Goal: Transaction & Acquisition: Purchase product/service

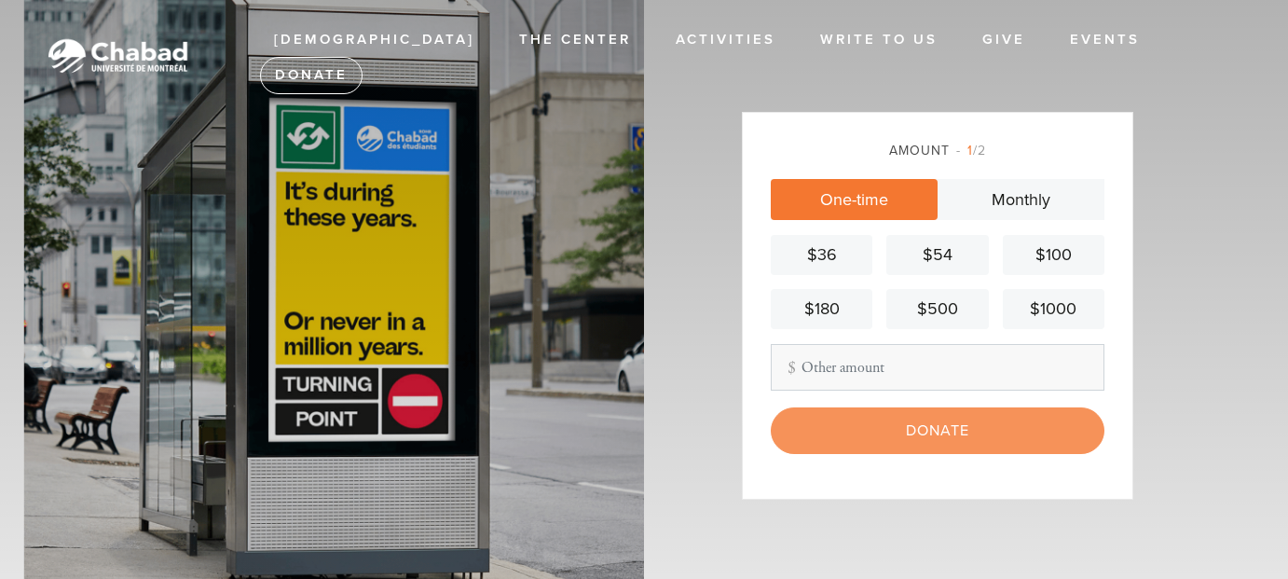
click at [854, 374] on input "Other Amount" at bounding box center [938, 367] width 334 height 47
type input "770.00"
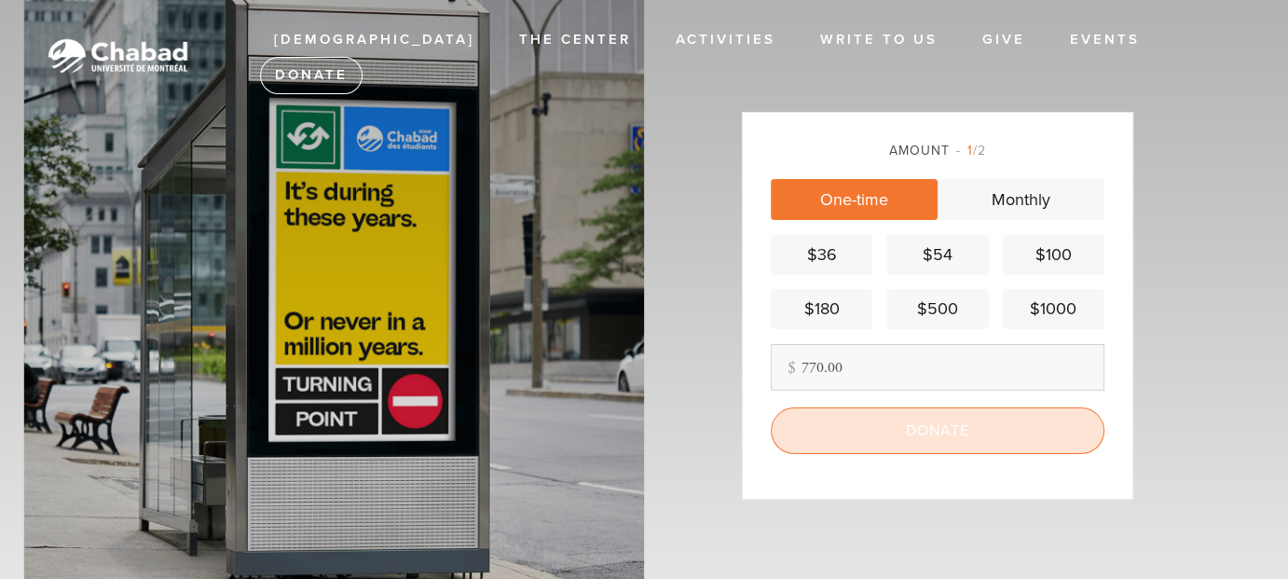
click at [928, 423] on input "Donate" at bounding box center [938, 430] width 334 height 47
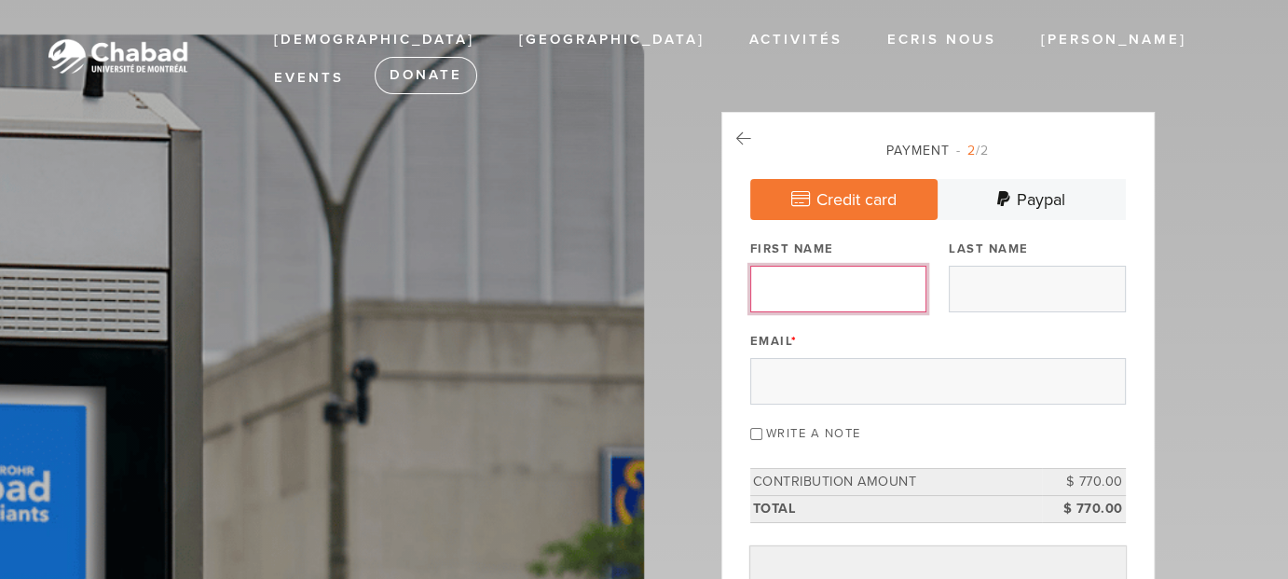
click at [812, 279] on input "First Name" at bounding box center [838, 289] width 176 height 47
type input "yad"
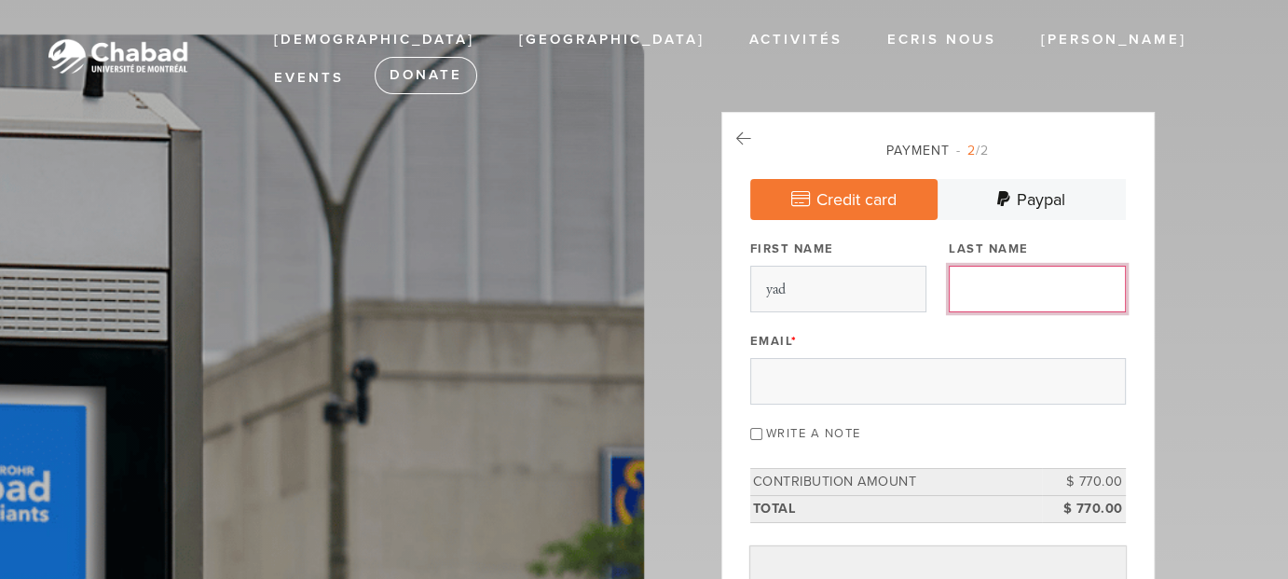
click at [1023, 293] on input "Last Name" at bounding box center [1037, 289] width 176 height 47
type input "lshliach"
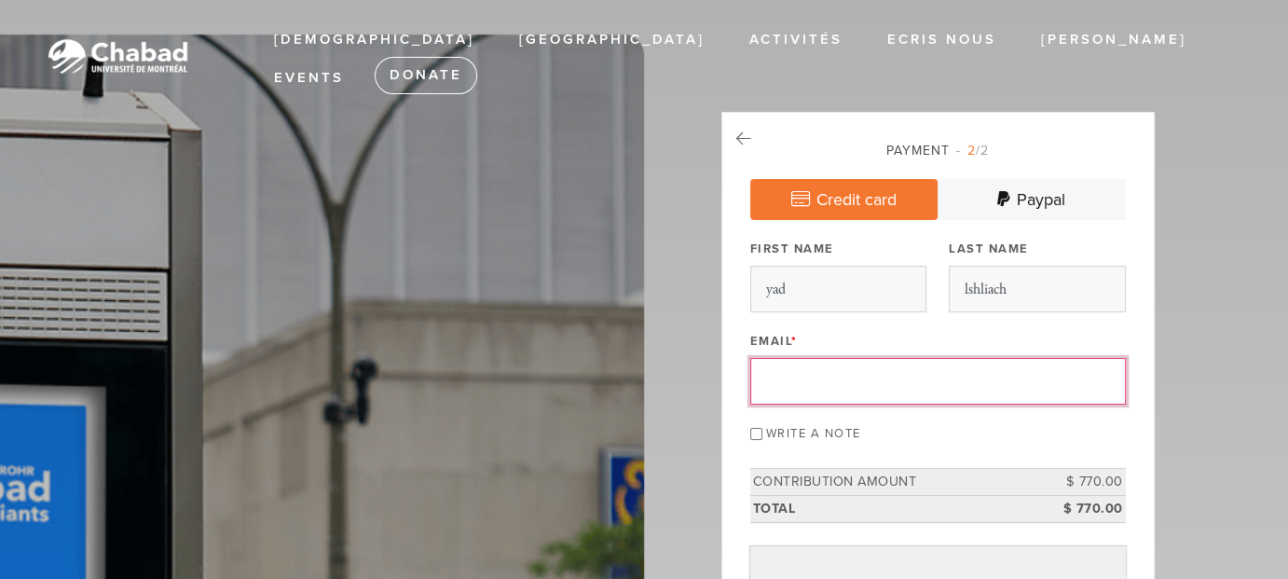
click at [848, 364] on input "Email *" at bounding box center [938, 381] width 376 height 47
type input "rabbifriedman@lubavitchyouth.org"
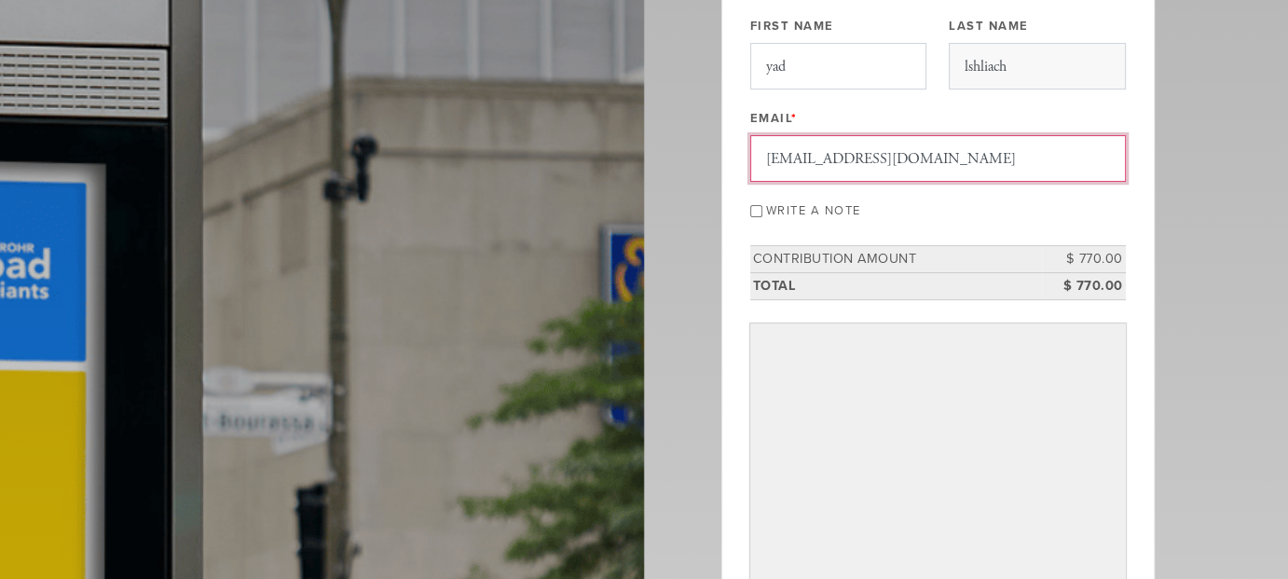
scroll to position [280, 0]
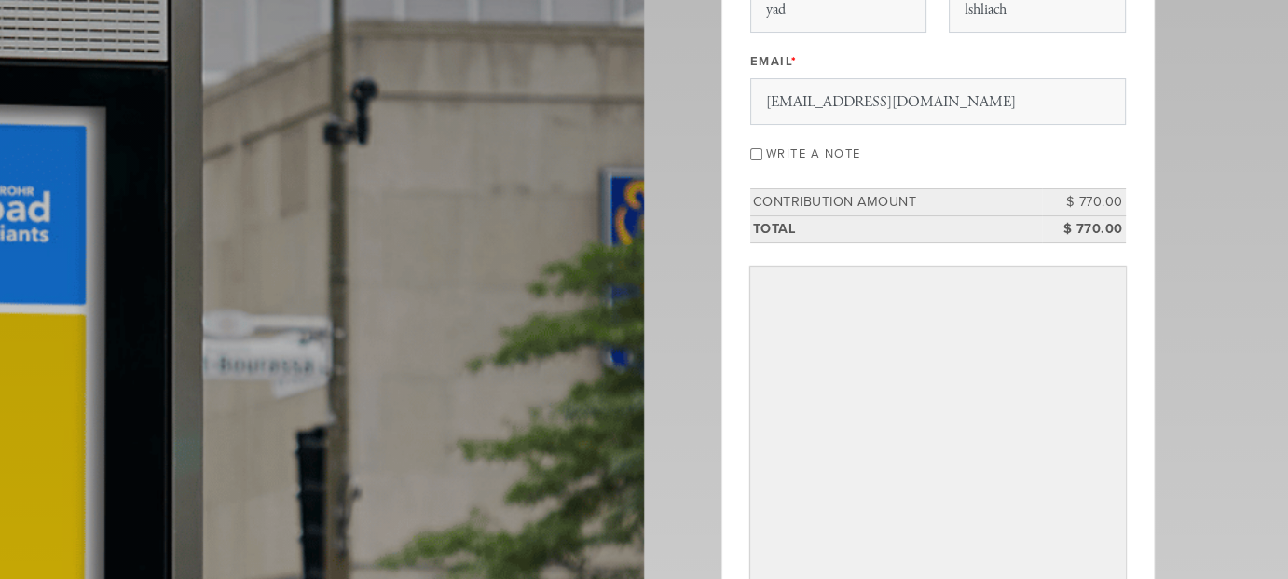
click at [762, 153] on input "Write a note" at bounding box center [756, 154] width 12 height 12
checkbox input "true"
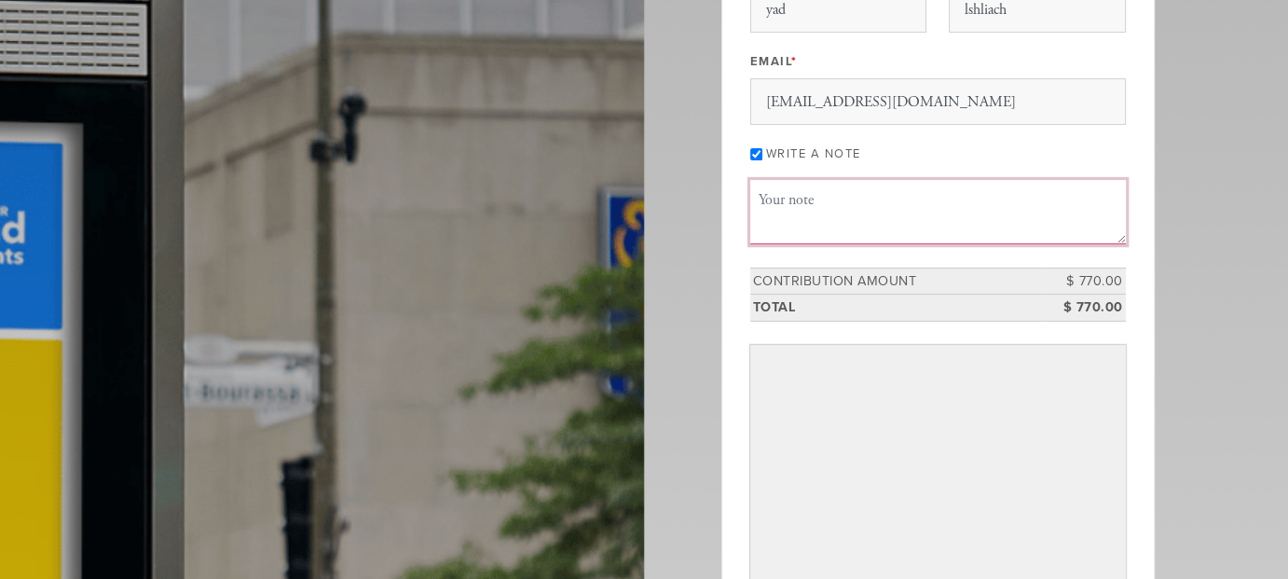
click at [813, 210] on textarea "Message or dedication" at bounding box center [938, 211] width 376 height 63
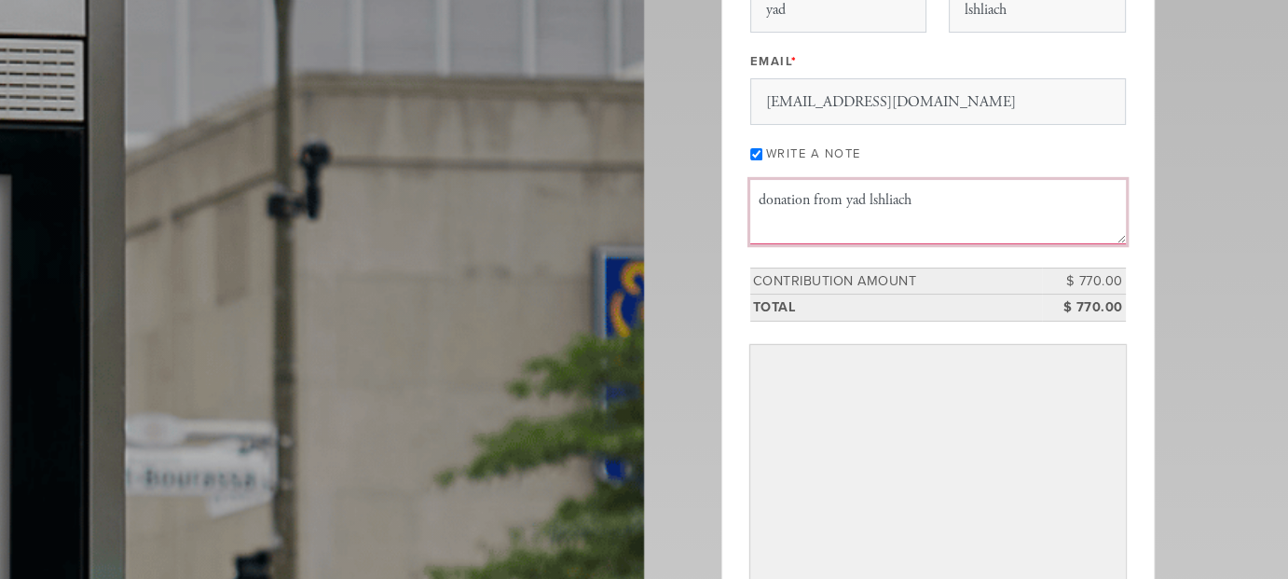
type textarea "donation from yad lshliach"
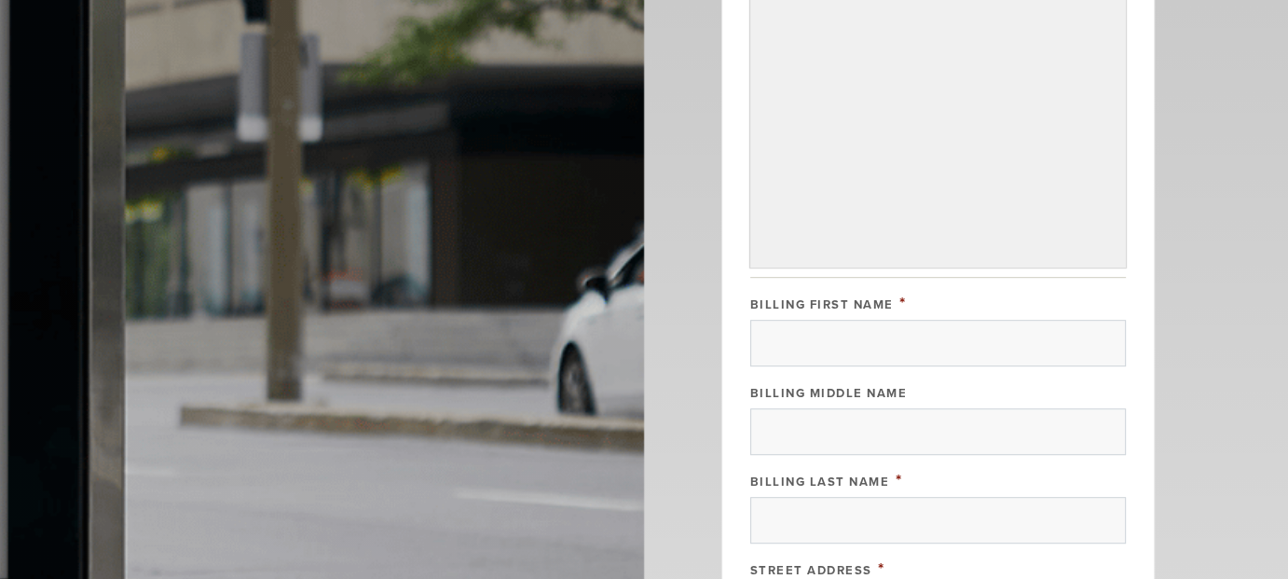
scroll to position [1025, 0]
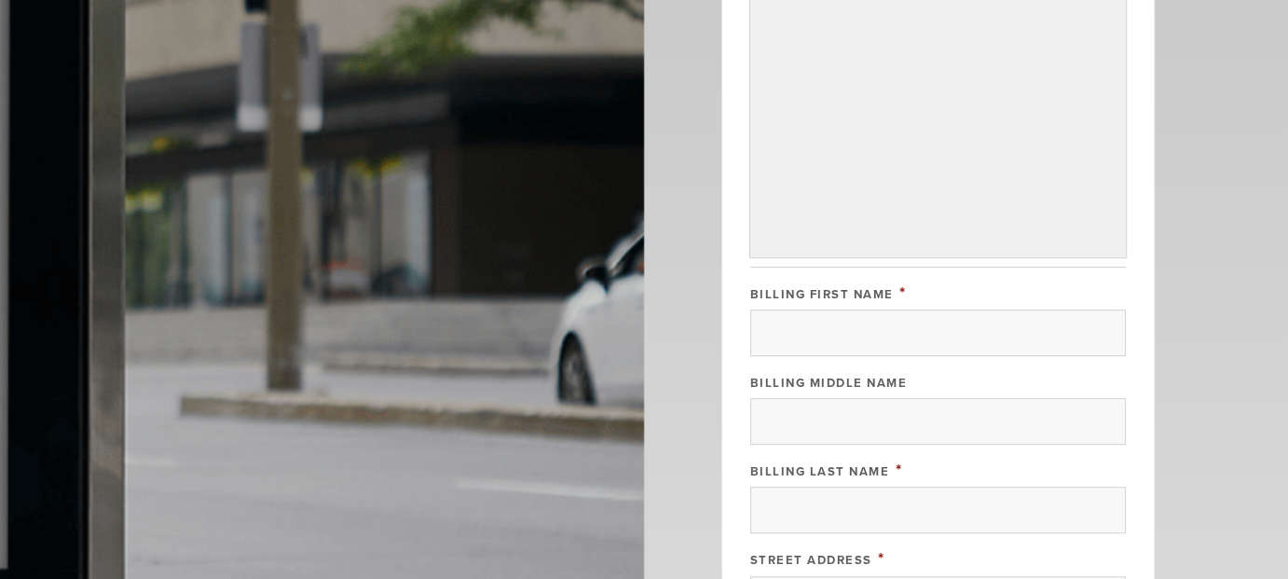
click at [1217, 155] on header "Chabad Lettre du Rabbin Gouvernance Mission Statement Mythes et Réalités Témoig…" at bounding box center [644, 60] width 1288 height 2170
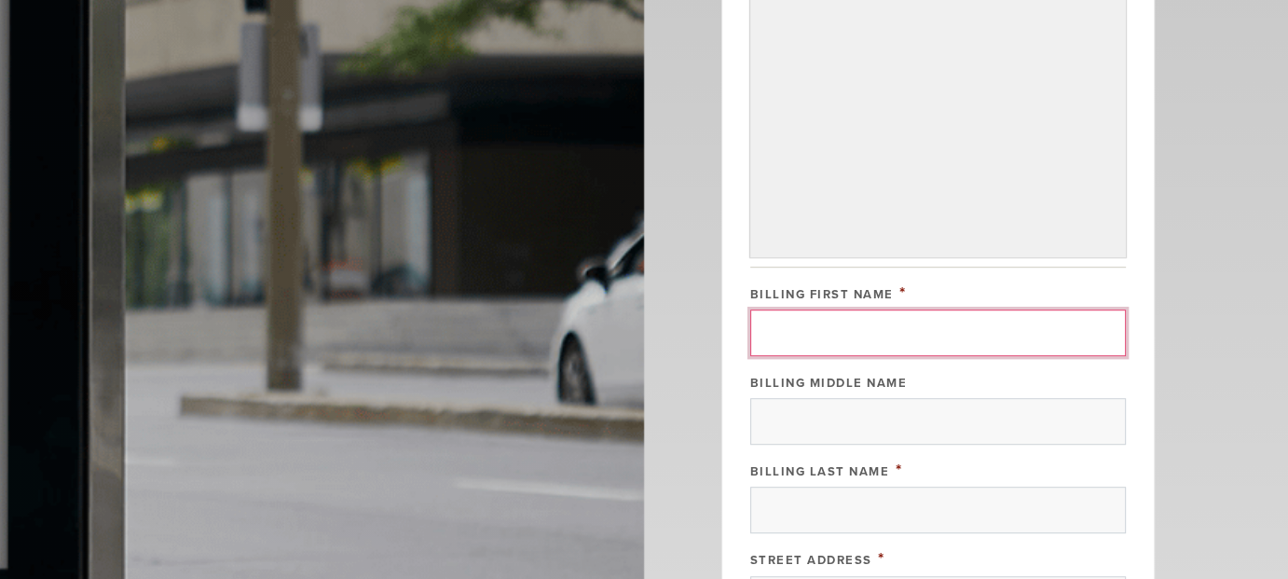
click at [841, 327] on input "Billing First Name" at bounding box center [938, 332] width 376 height 47
type input "lubavitch"
type input "youth"
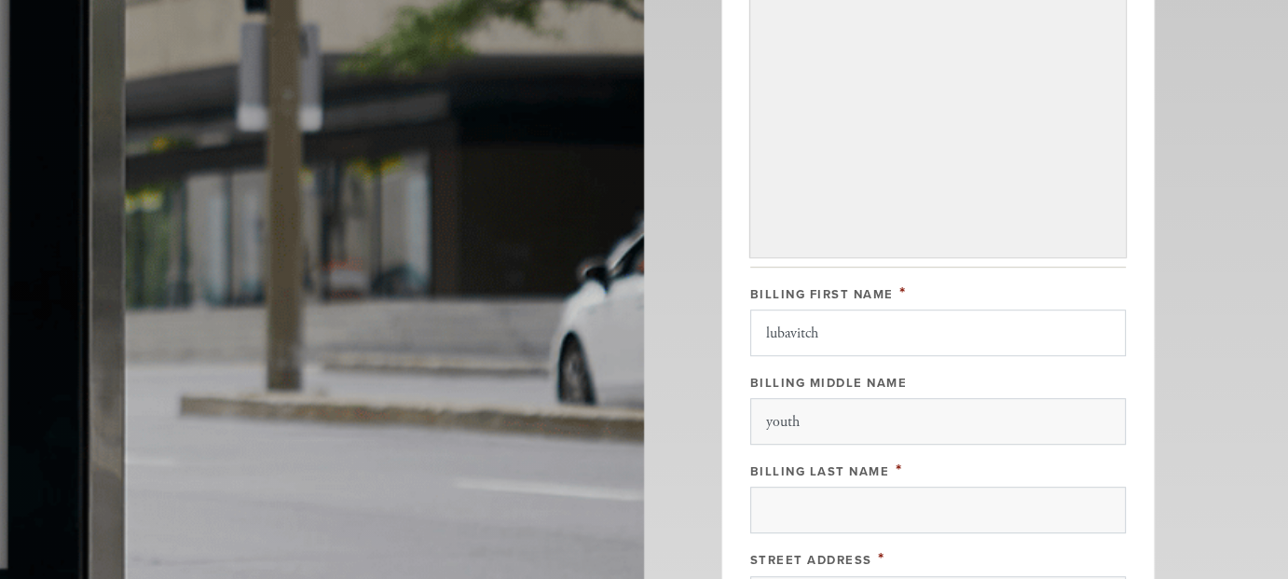
type input "org."
type input "770 eastern parkway"
type input "brooklyn"
type input "United States"
type input "NY"
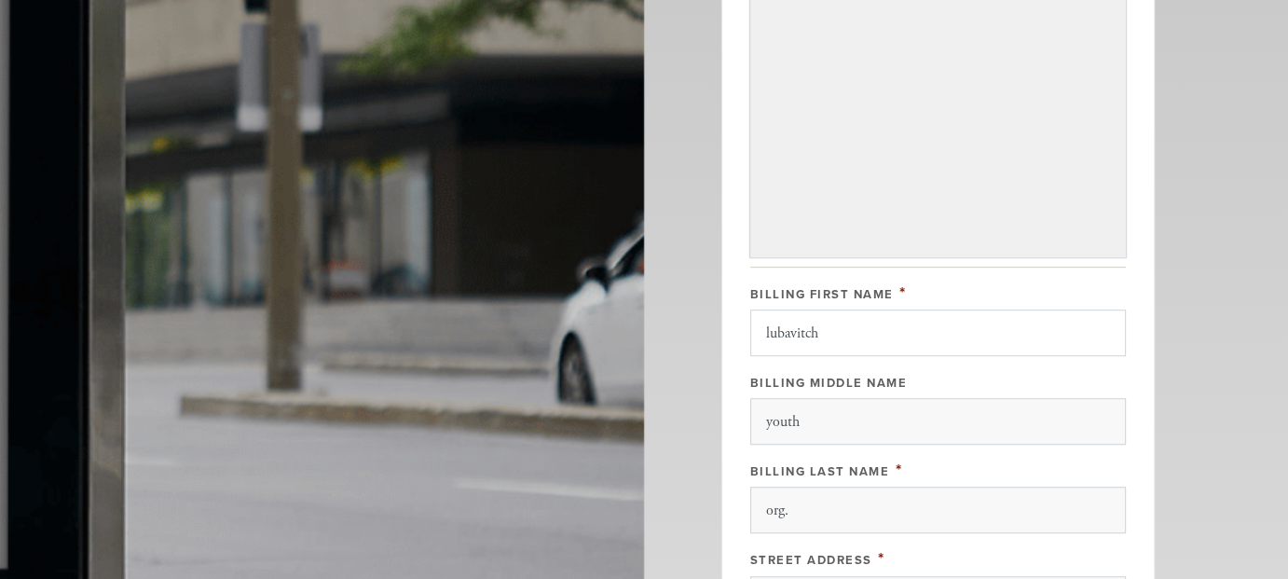
type input "11213"
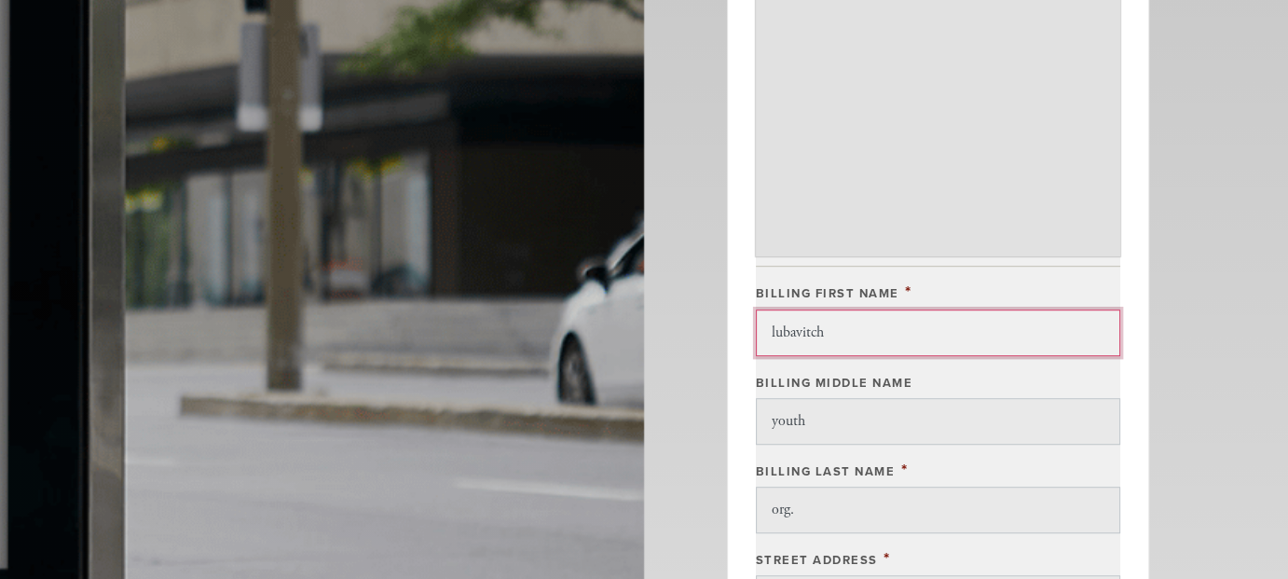
scroll to position [1460, 0]
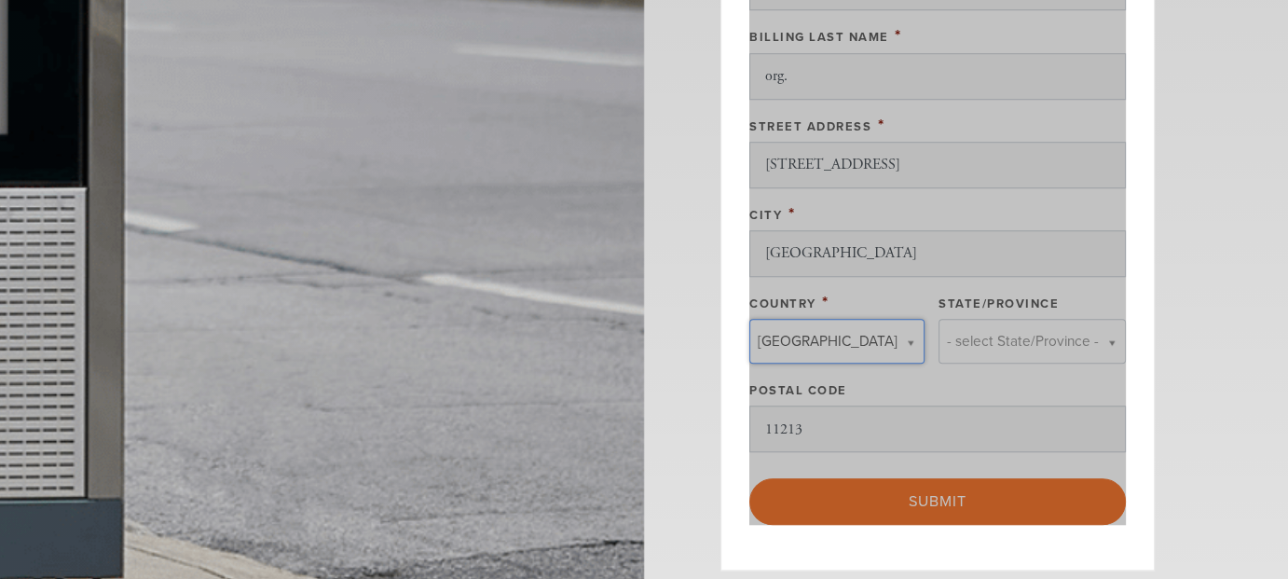
type input "United States"
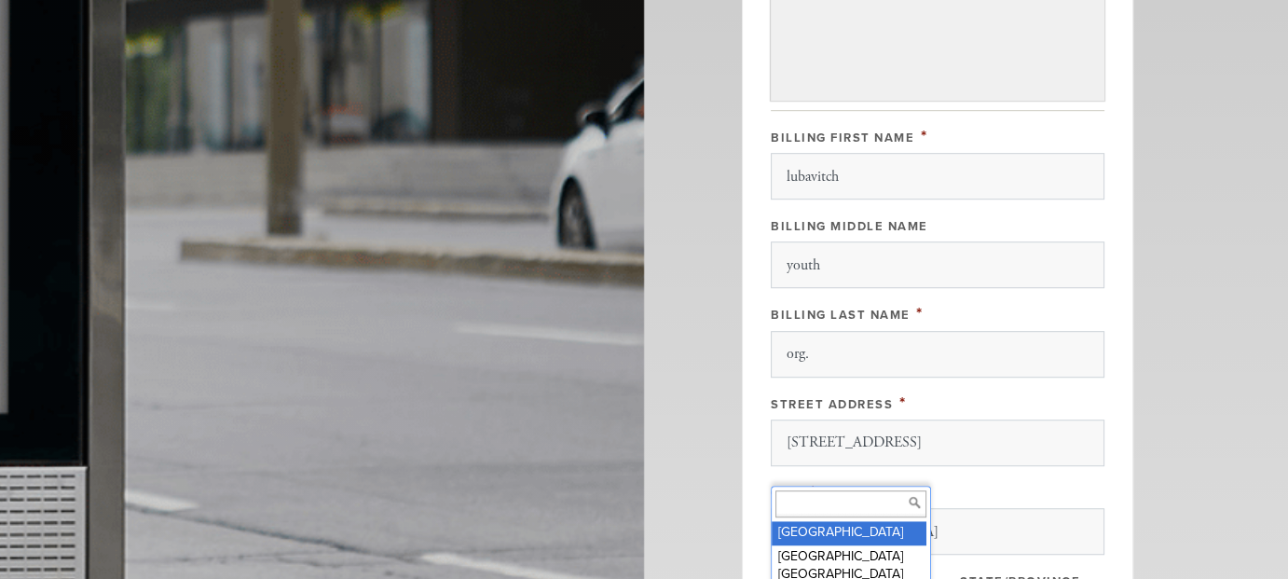
scroll to position [1480, 0]
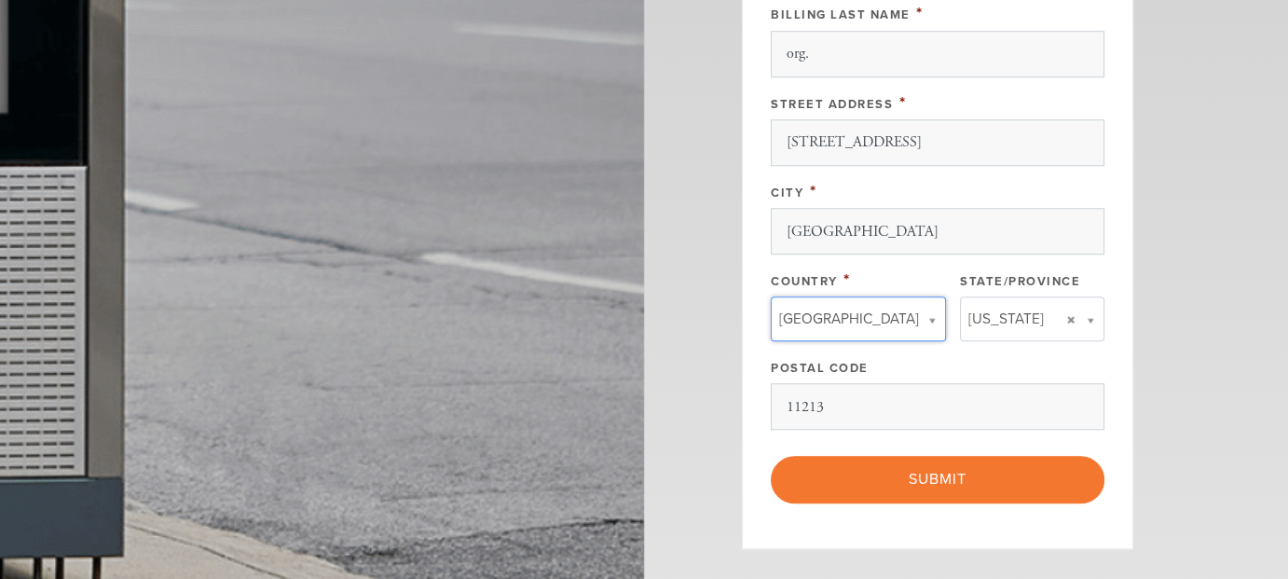
drag, startPoint x: 856, startPoint y: 168, endPoint x: 811, endPoint y: 168, distance: 44.7
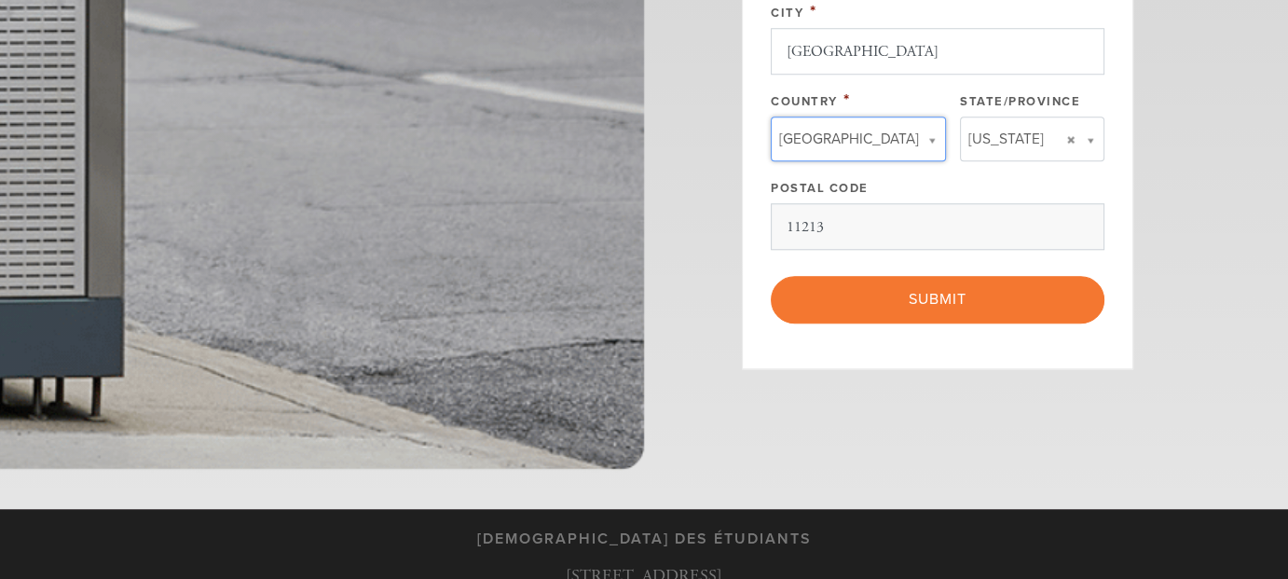
scroll to position [1667, 0]
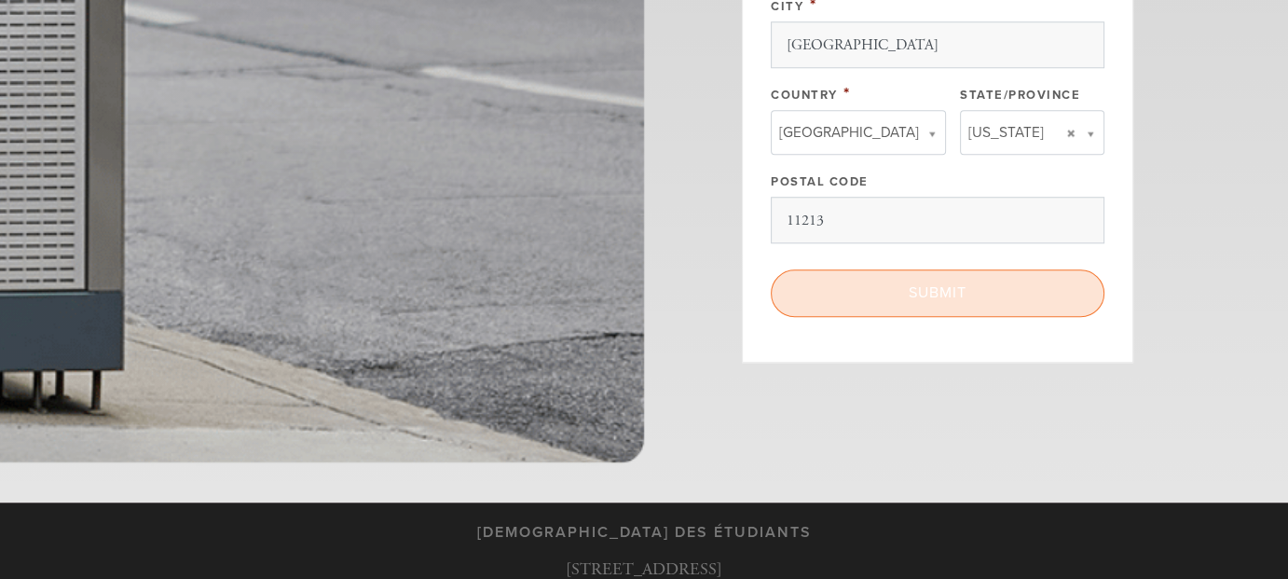
click at [935, 290] on input "Submit" at bounding box center [938, 292] width 334 height 47
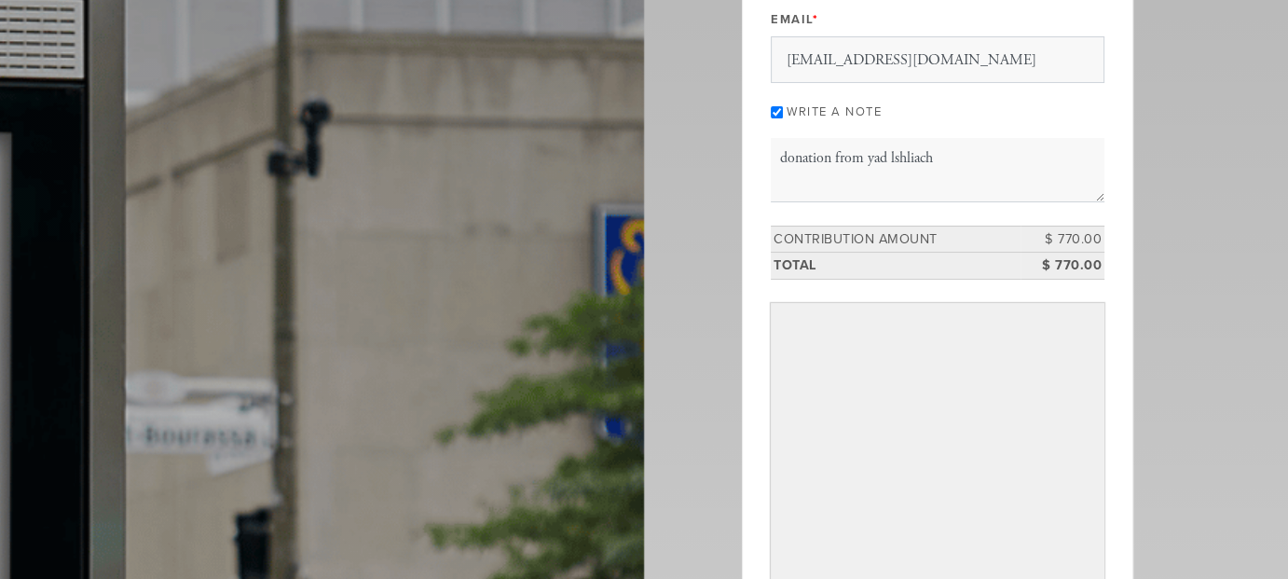
scroll to position [82, 0]
